Goal: Check status: Check status

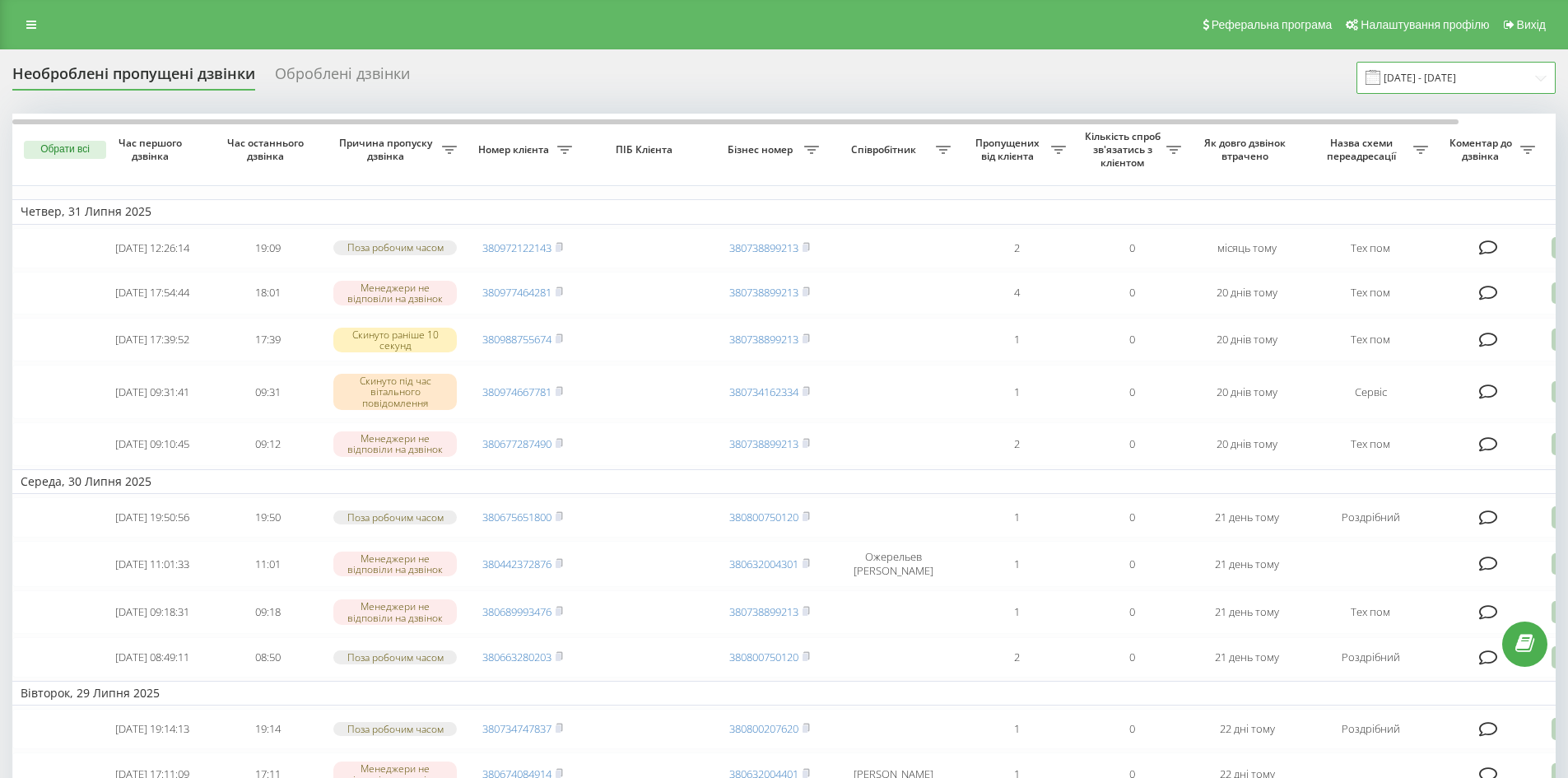
click at [1415, 75] on input "[DATE] - [DATE]" at bounding box center [1455, 77] width 199 height 32
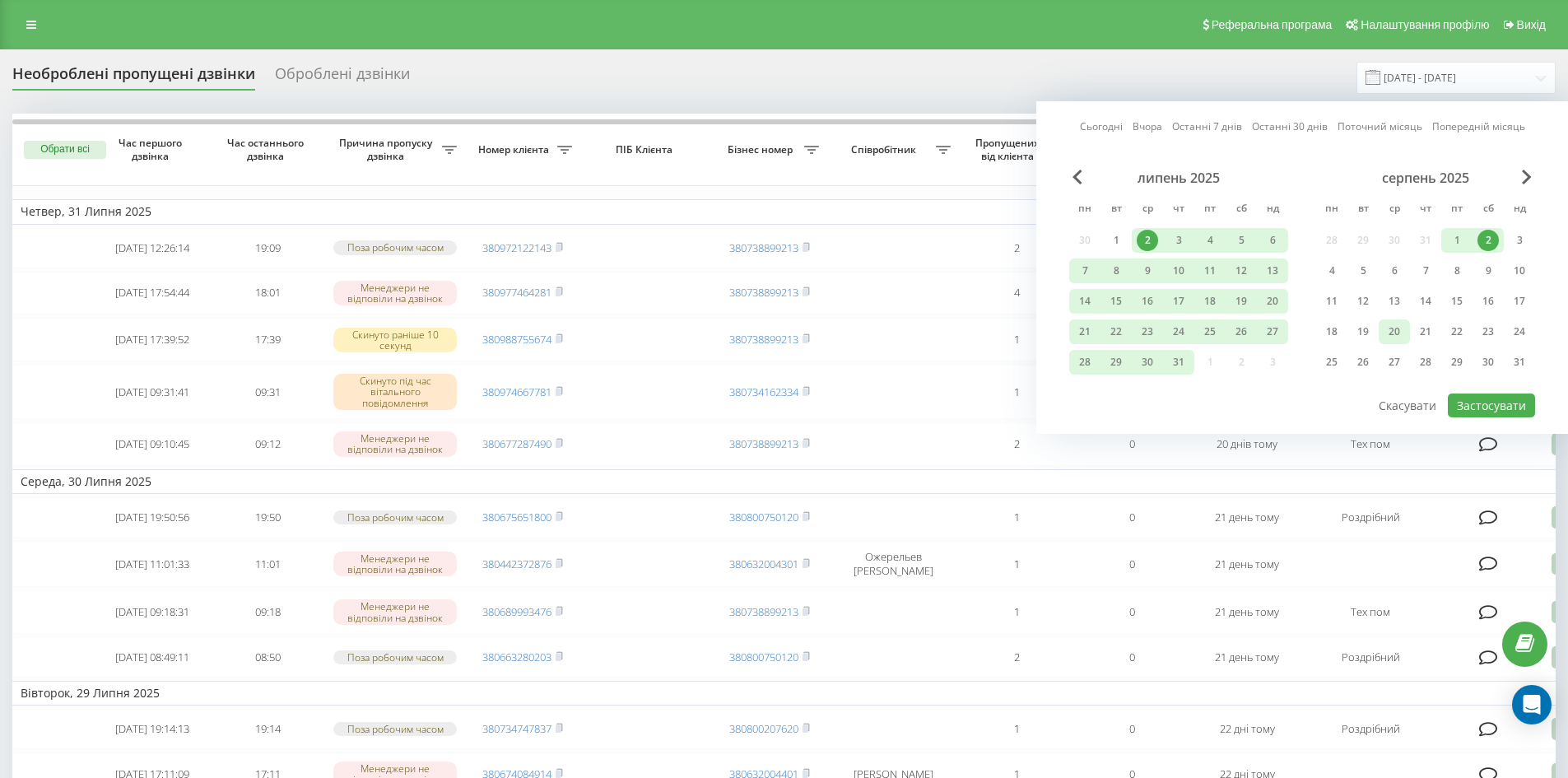
click at [1390, 329] on div "20" at bounding box center [1395, 332] width 22 height 22
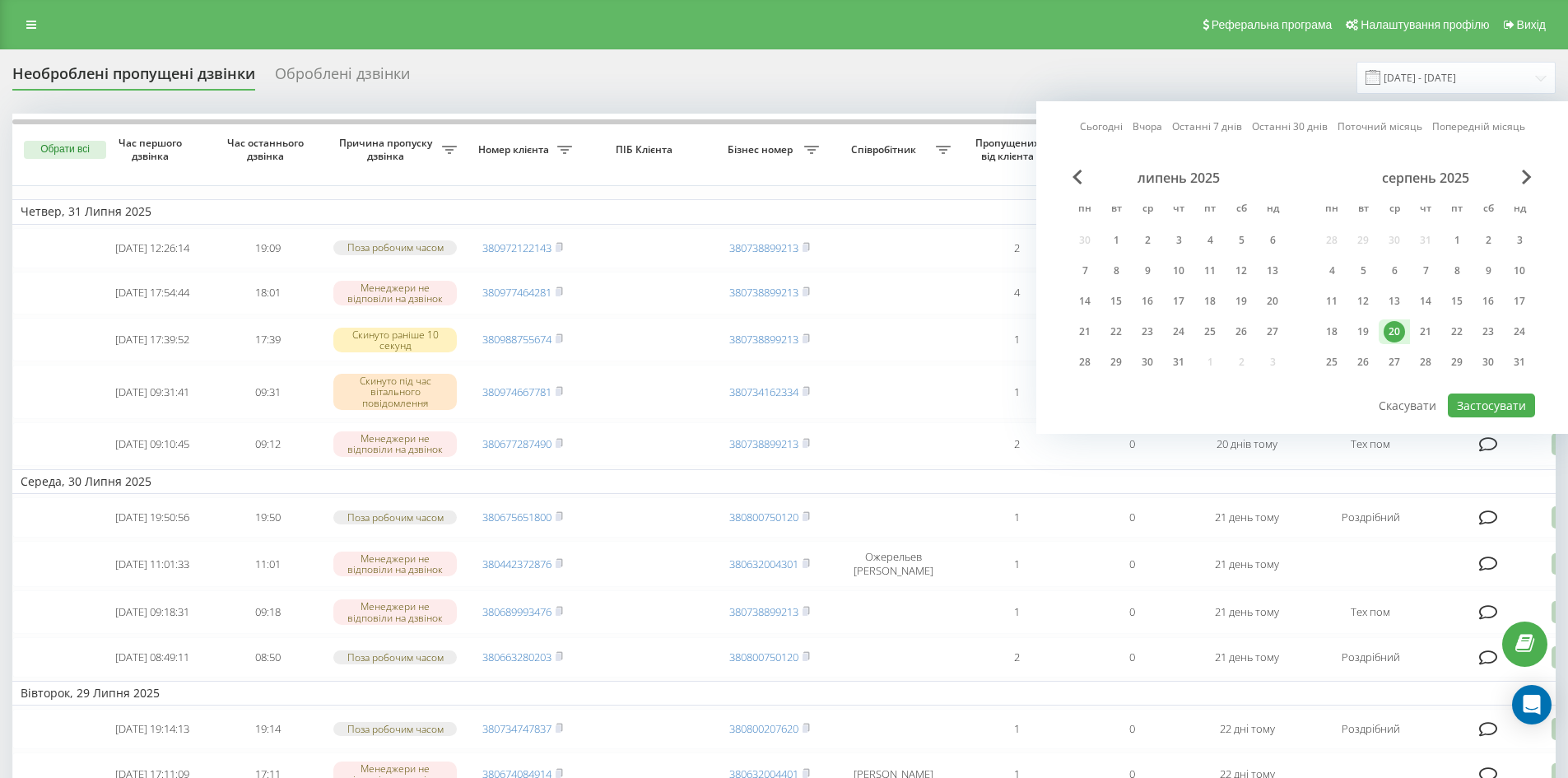
drag, startPoint x: 1355, startPoint y: 334, endPoint x: 1381, endPoint y: 331, distance: 26.2
click at [1355, 334] on div "19" at bounding box center [1363, 332] width 22 height 22
click at [1470, 402] on button "Застосувати" at bounding box center [1491, 405] width 87 height 24
type input "[DATE] - [DATE]"
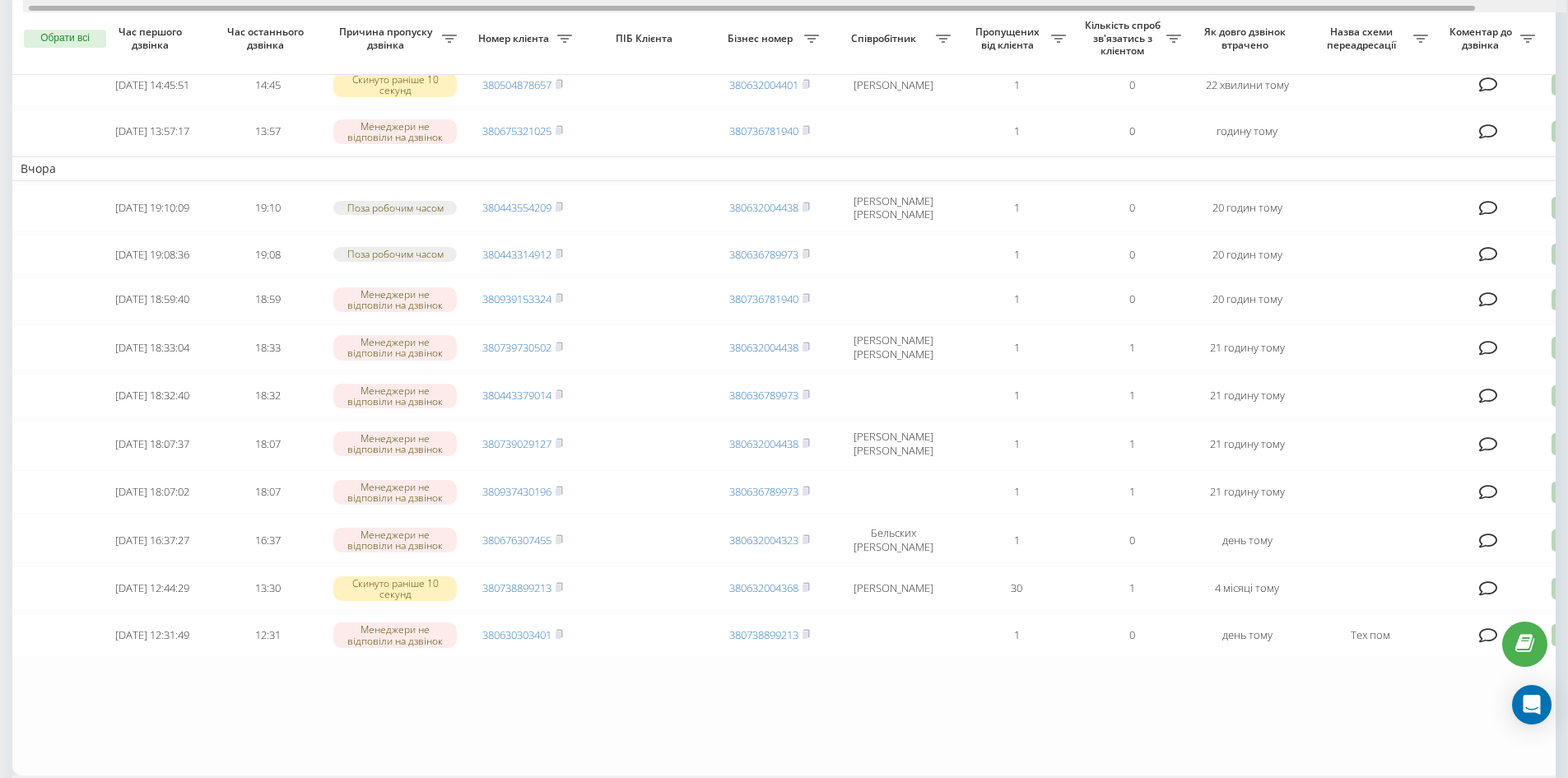
scroll to position [0, 49]
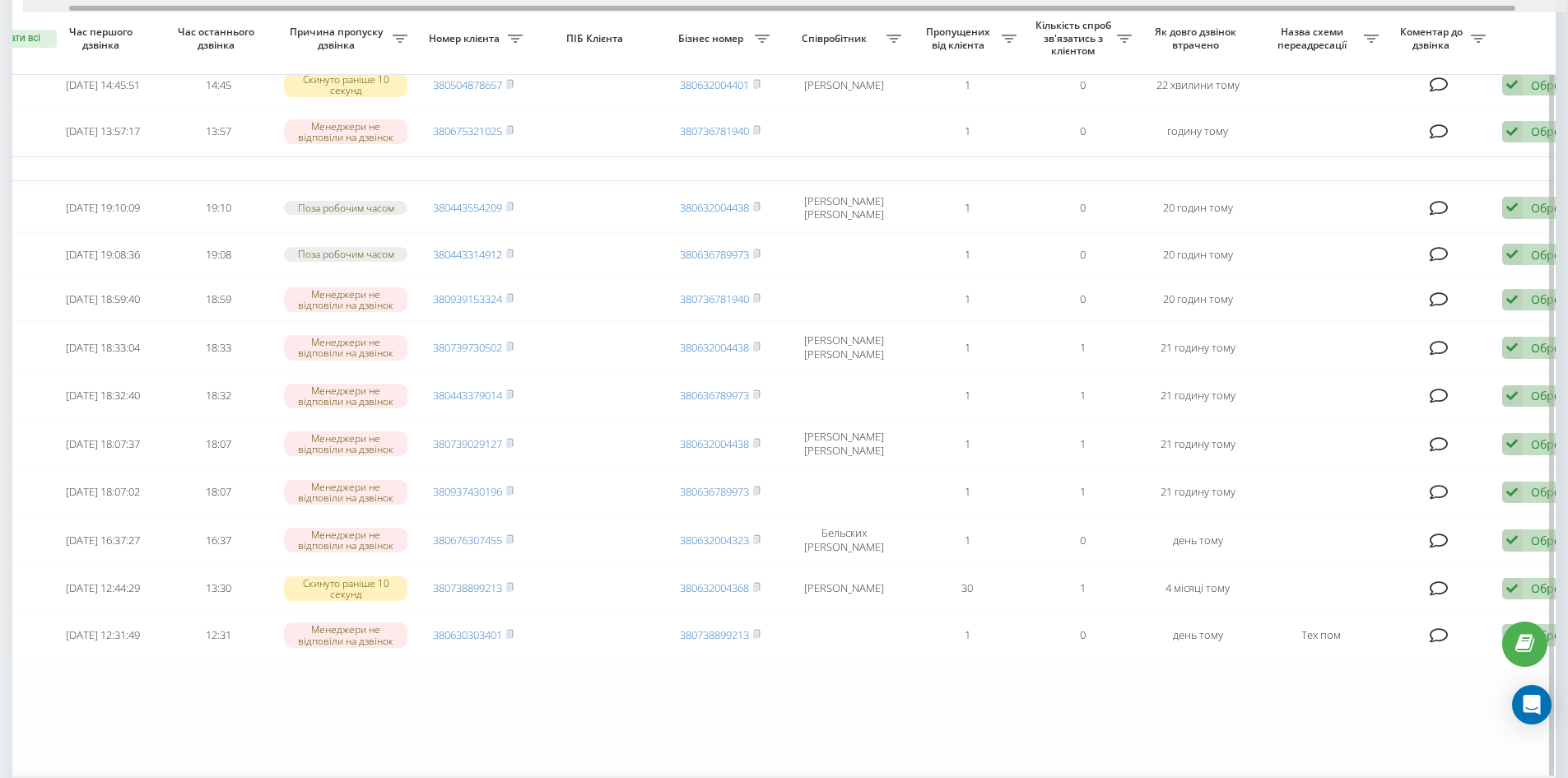
drag, startPoint x: 1103, startPoint y: 10, endPoint x: 1143, endPoint y: 19, distance: 41.0
click at [1143, 19] on div "Обрати всі Час першого дзвінка Час останнього дзвінка Причина пропуску дзвінка …" at bounding box center [783, 361] width 1543 height 827
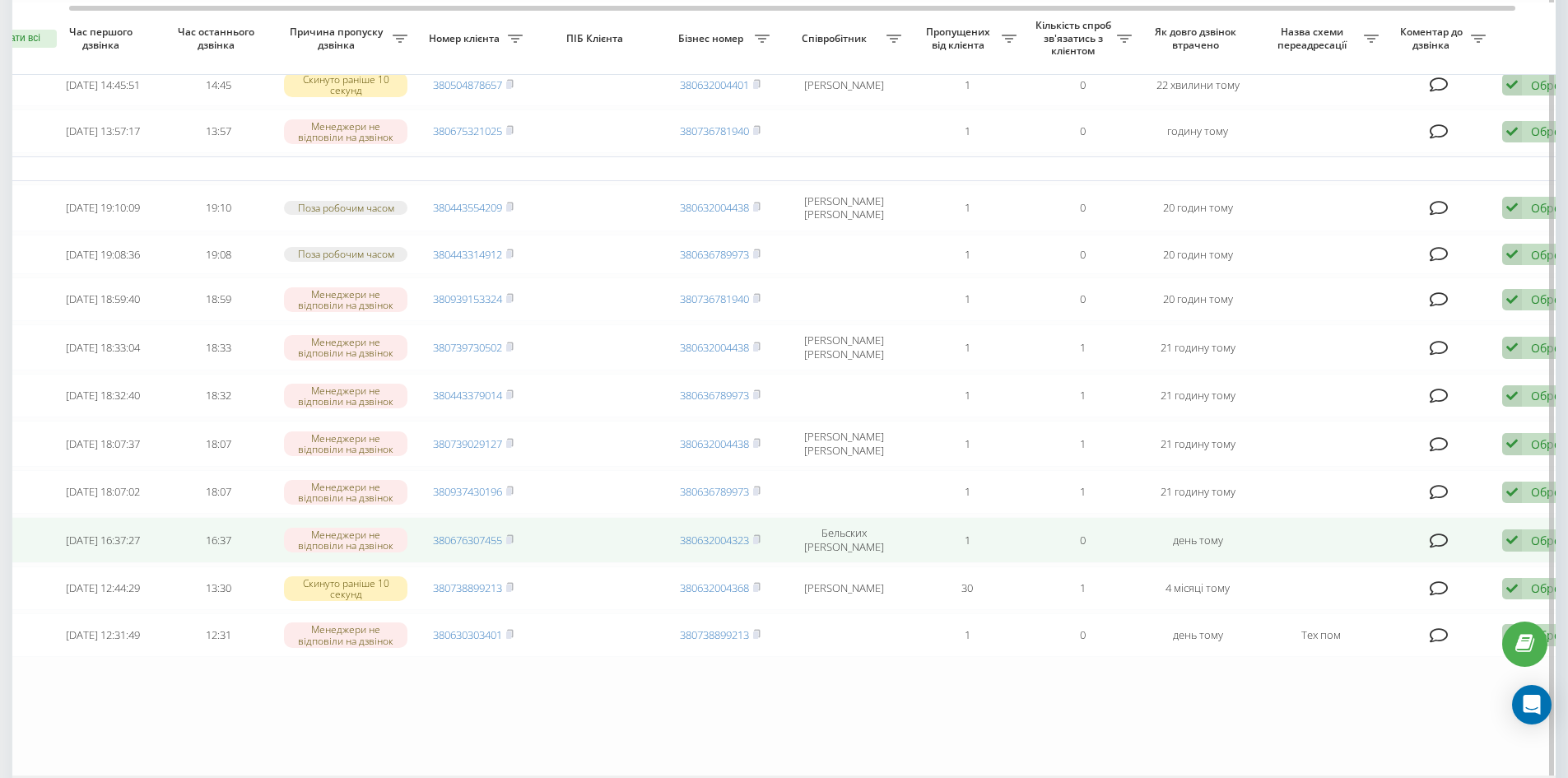
click at [1526, 551] on div "Обробити Не вдалося зв'язатися Зв'язався з клієнтом за допомогою іншого каналу …" at bounding box center [1549, 540] width 95 height 22
click at [1384, 604] on span "Зв'язався з клієнтом за допомогою іншого каналу" at bounding box center [1441, 596] width 281 height 16
